Goal: Obtain resource: Download file/media

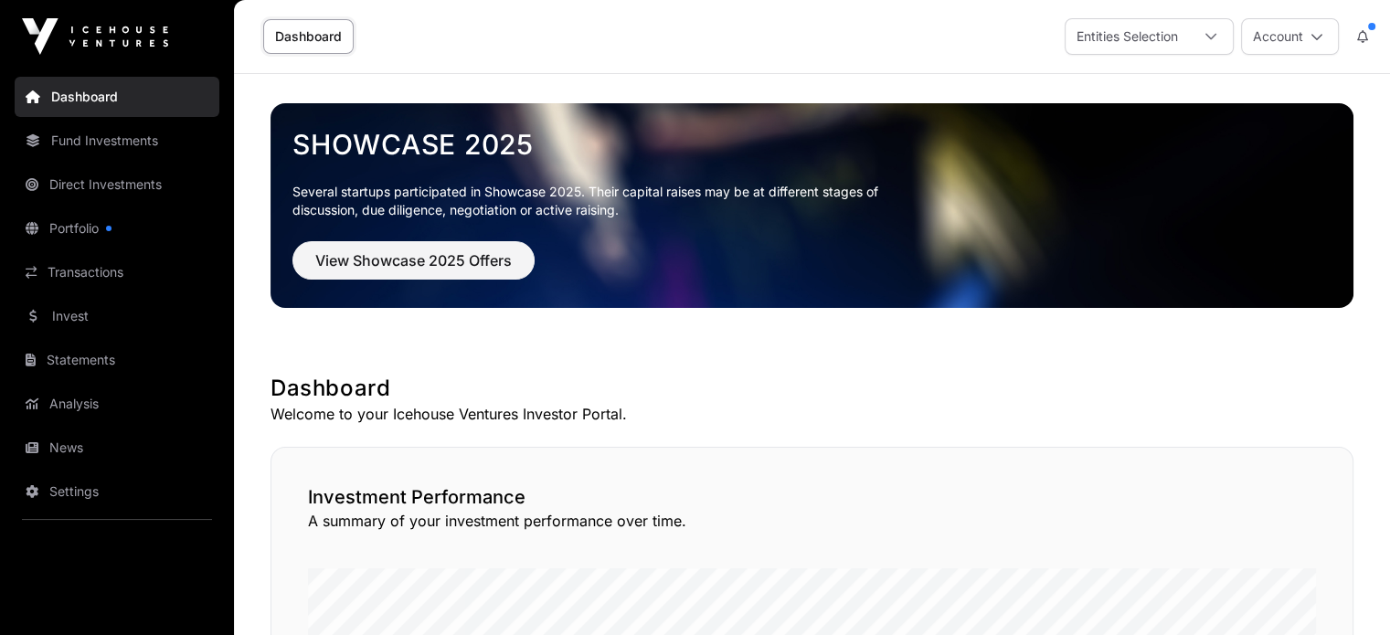
click at [108, 147] on link "Fund Investments" at bounding box center [117, 141] width 205 height 40
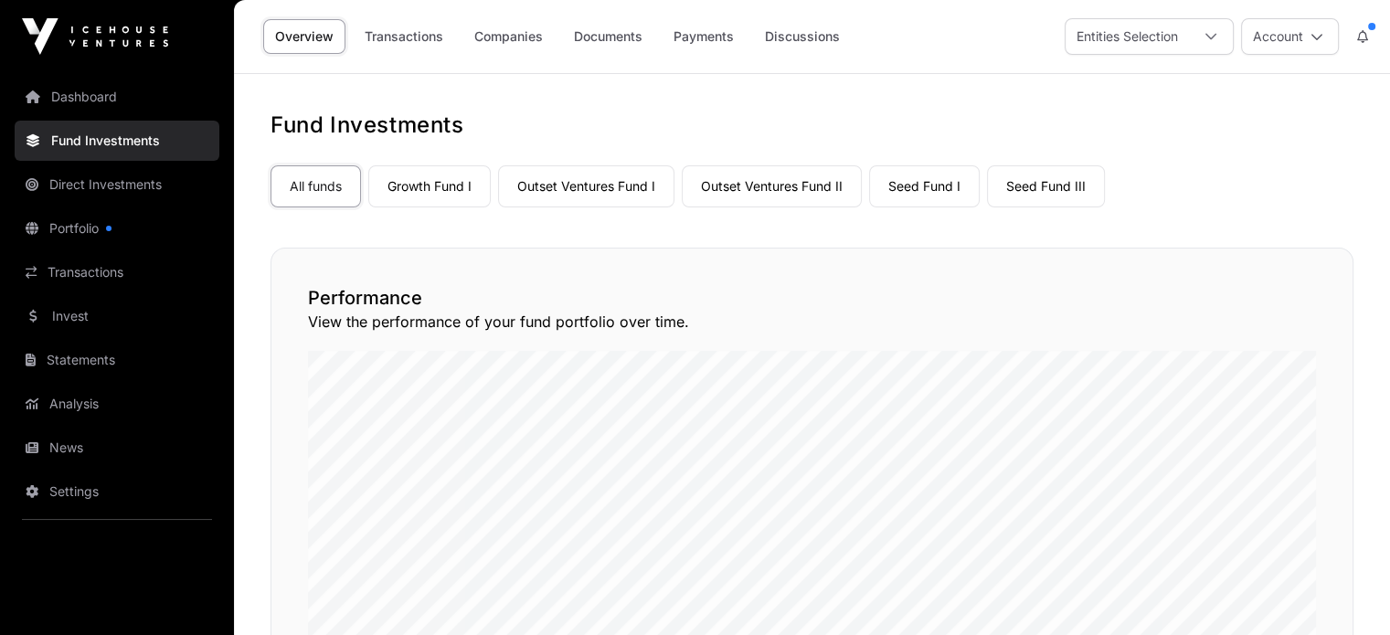
click at [507, 36] on link "Companies" at bounding box center [508, 36] width 92 height 35
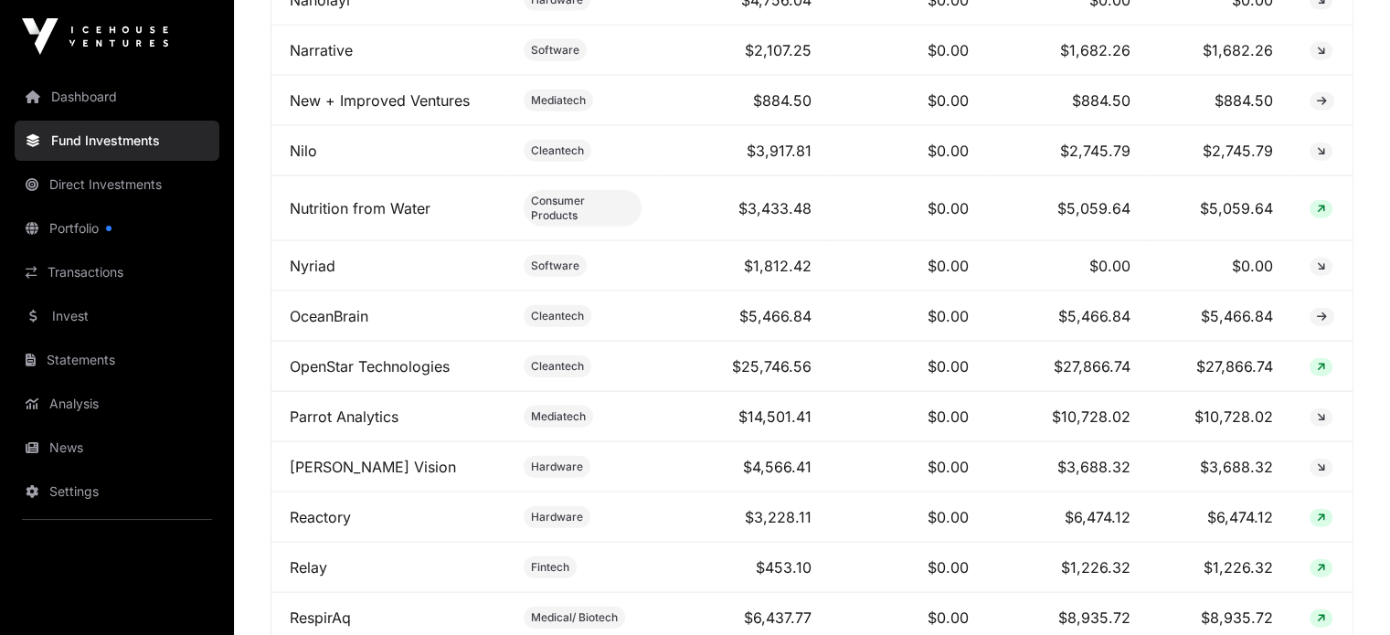
scroll to position [4387, 0]
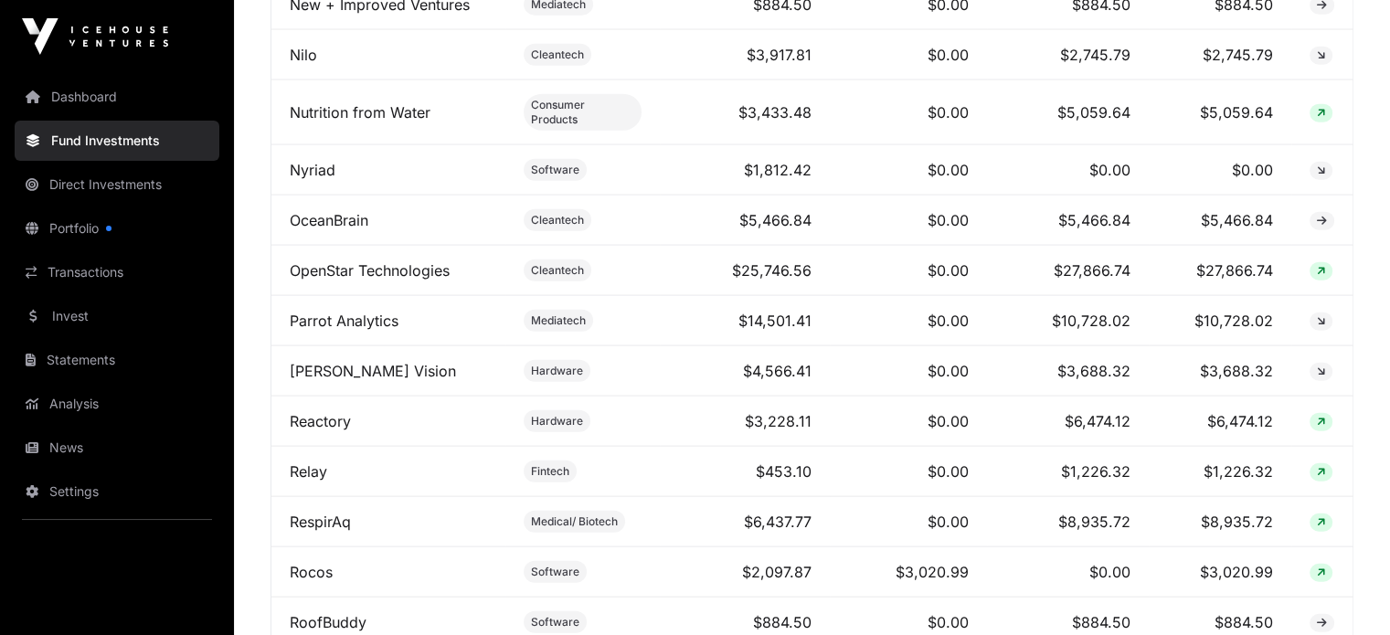
click at [341, 362] on link "[PERSON_NAME] Vision" at bounding box center [373, 371] width 166 height 18
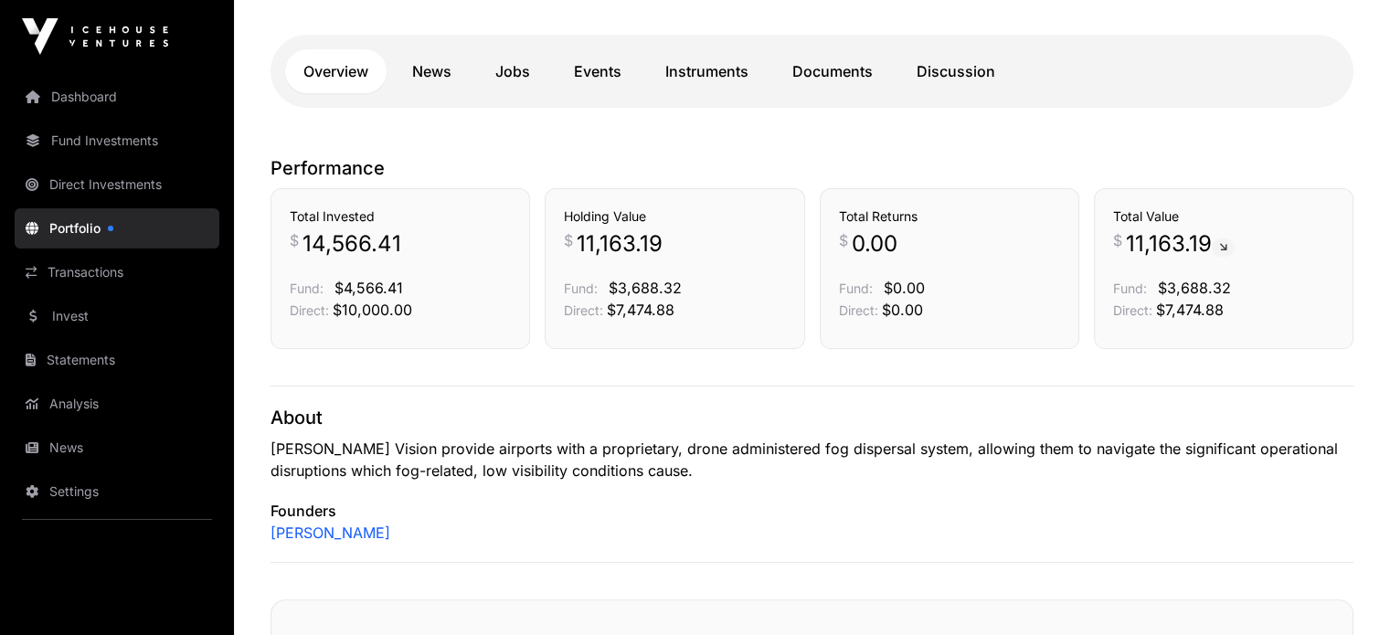
scroll to position [366, 0]
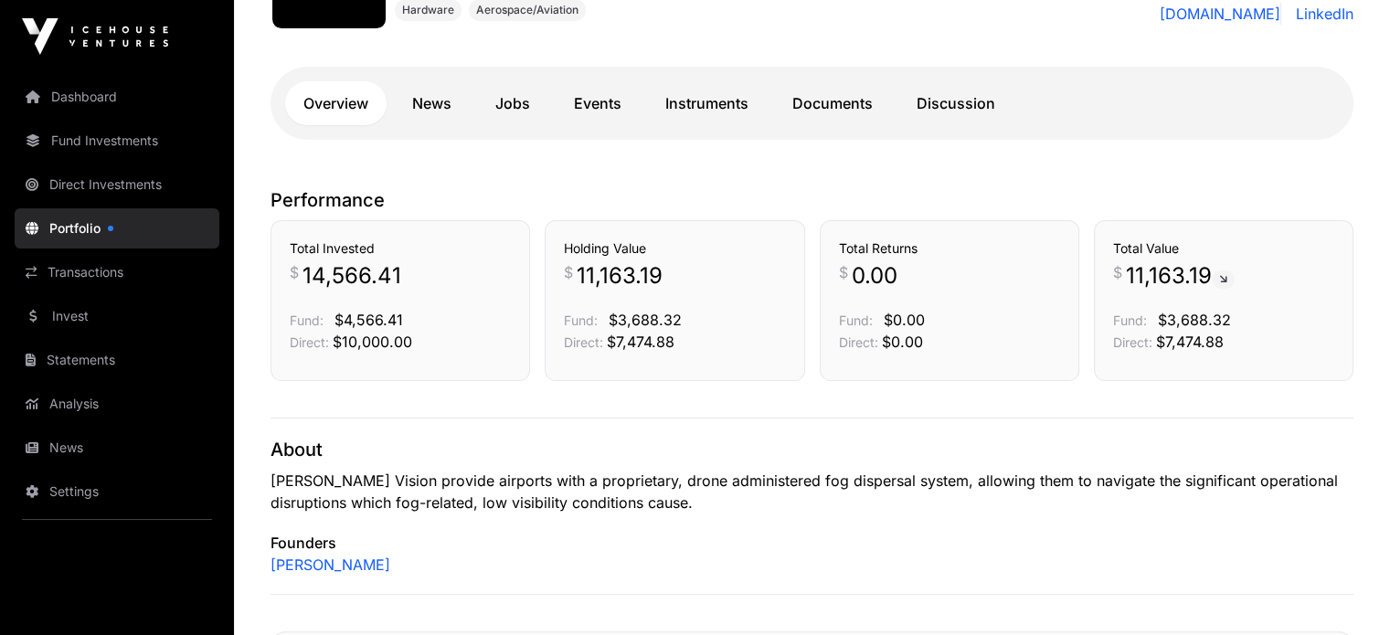
click at [850, 105] on link "Documents" at bounding box center [832, 103] width 117 height 44
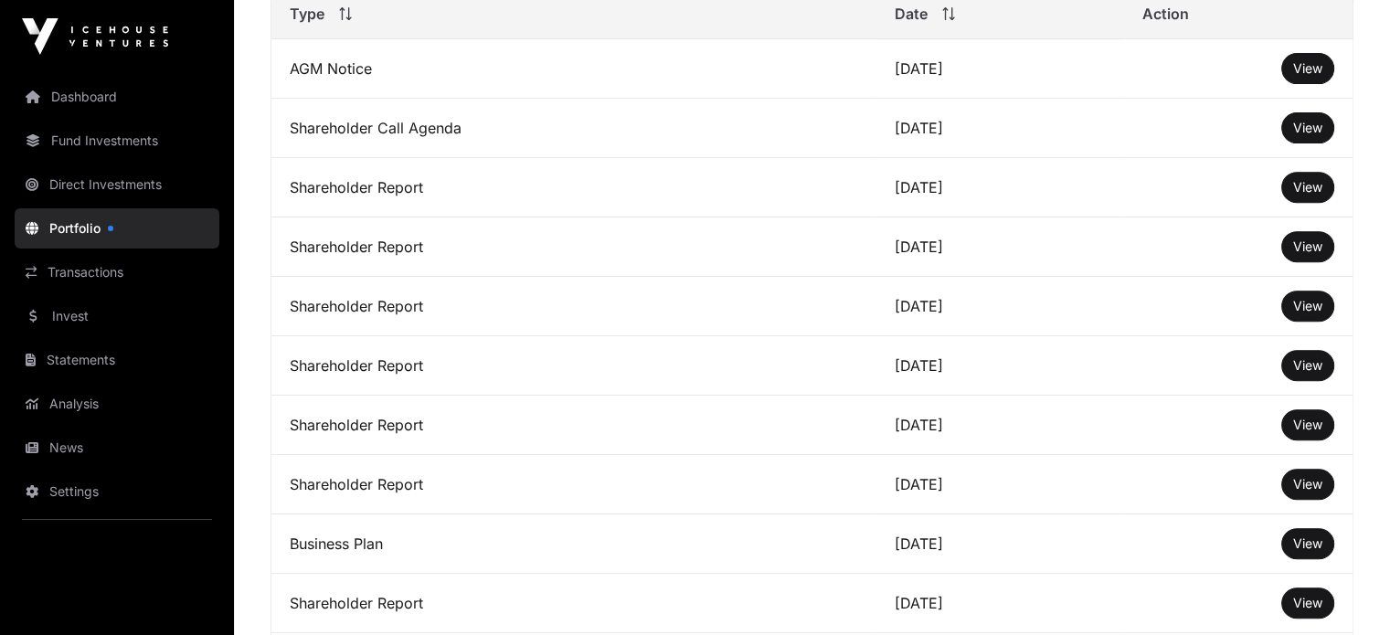
scroll to position [731, 0]
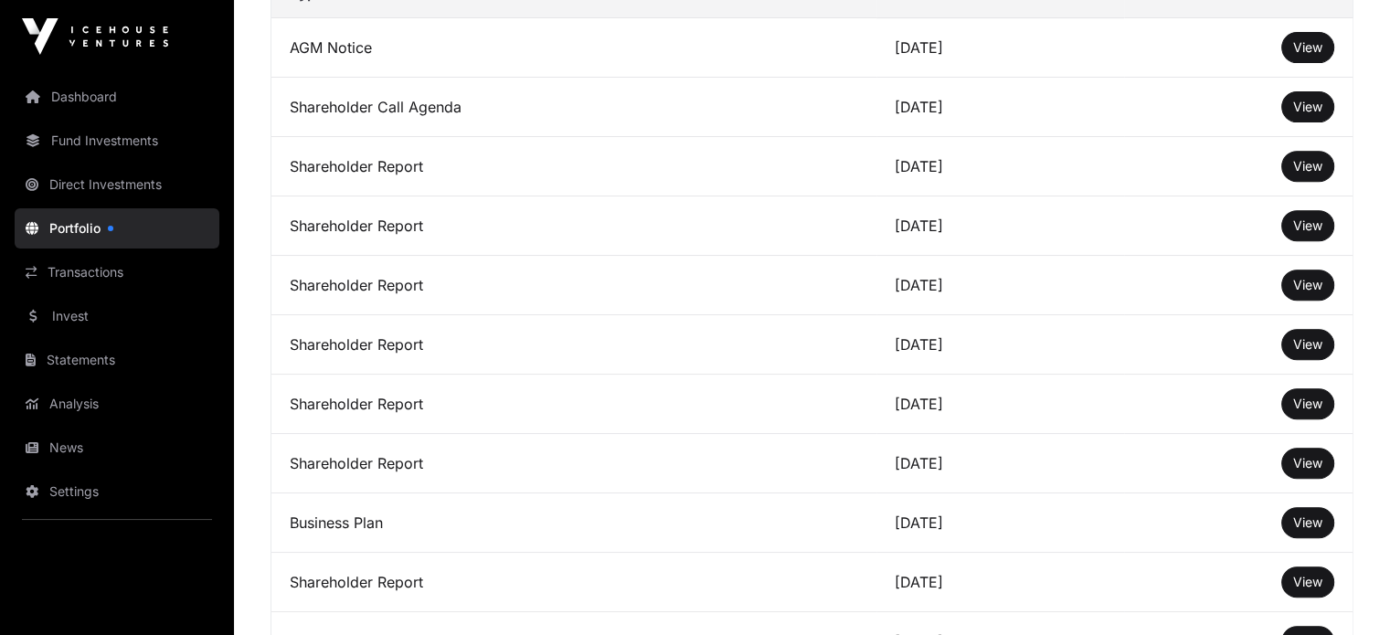
click at [1317, 468] on span "View" at bounding box center [1307, 463] width 29 height 16
